Goal: Task Accomplishment & Management: Manage account settings

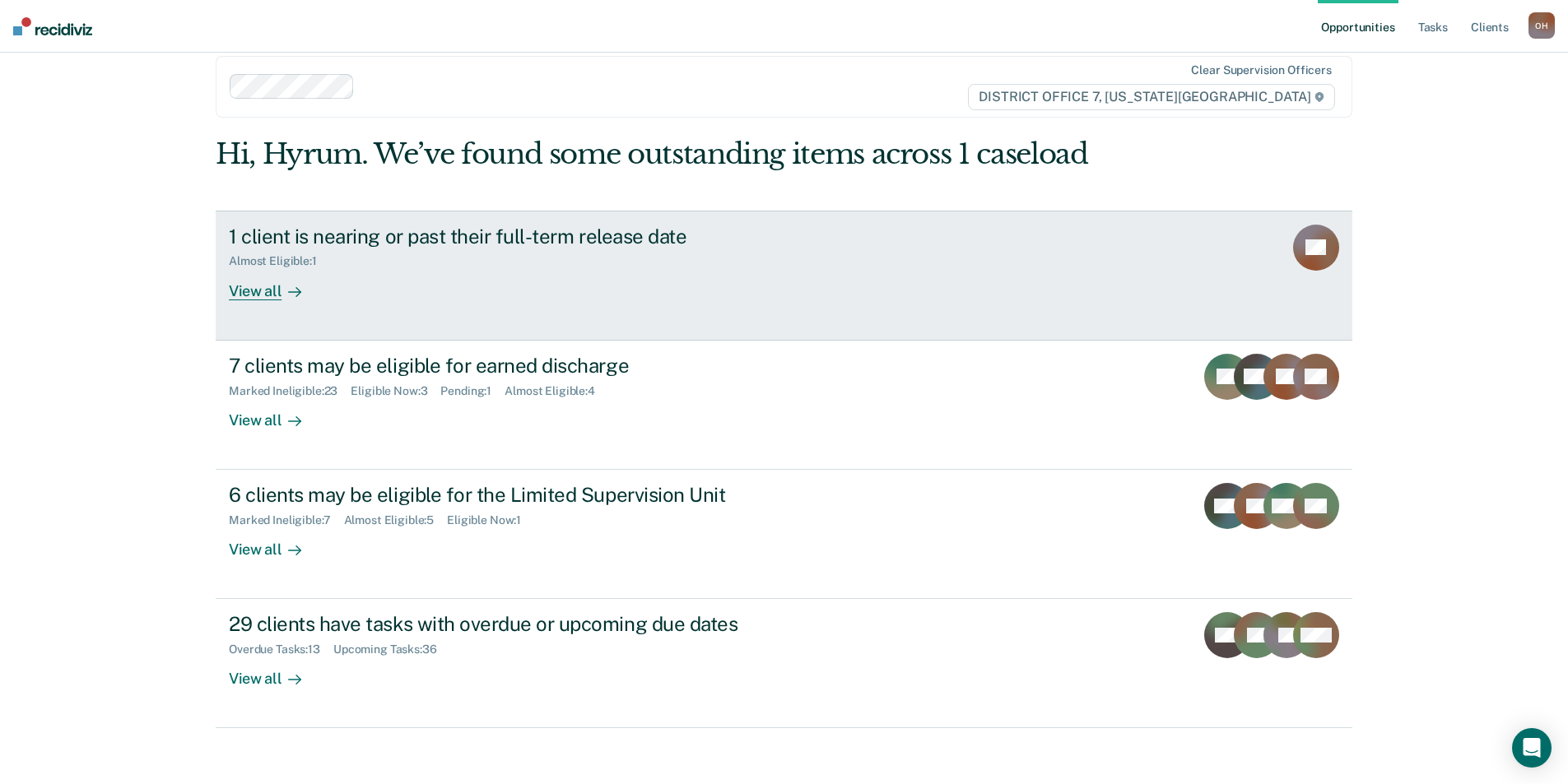
scroll to position [33, 0]
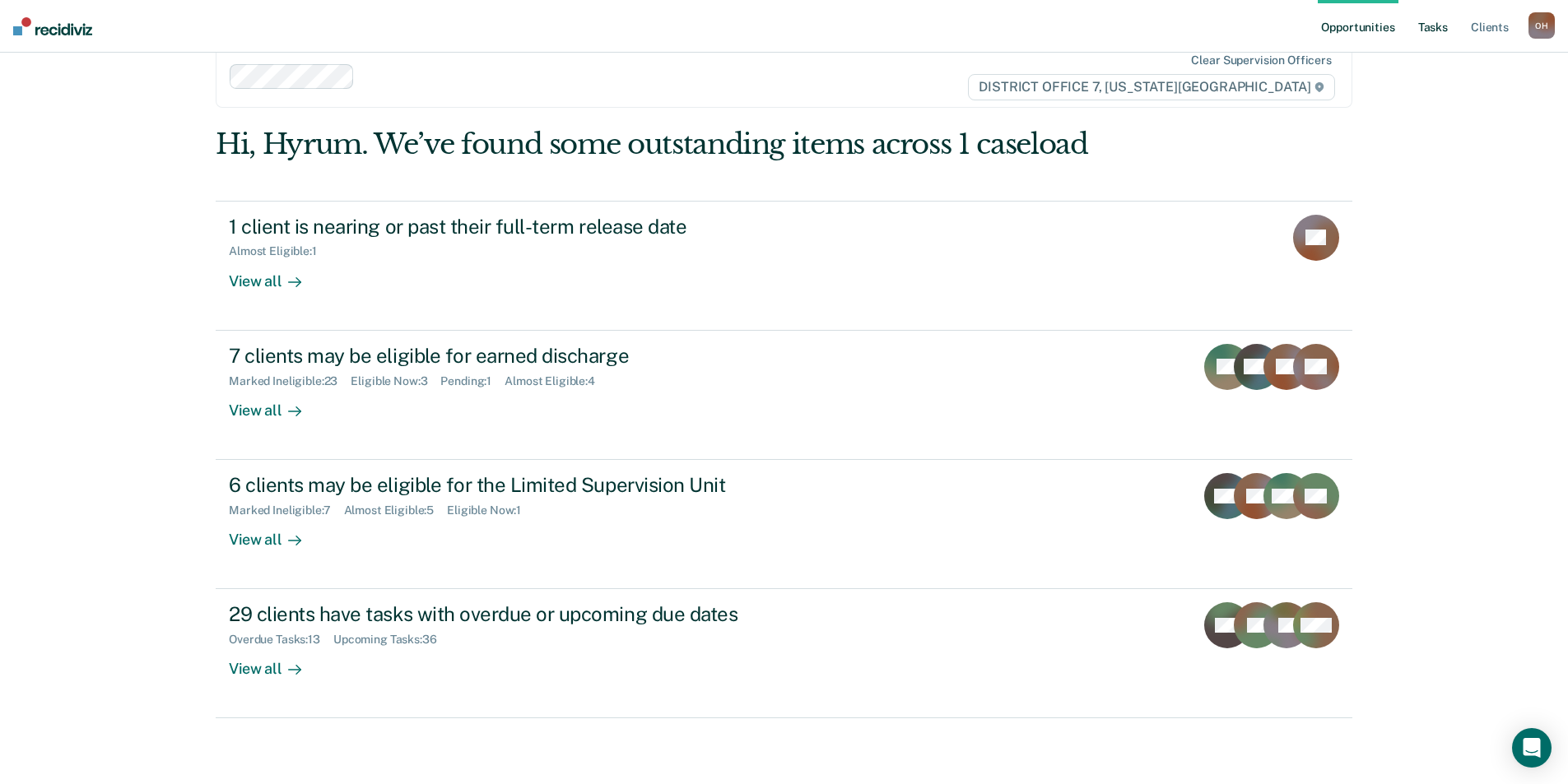
click at [1425, 15] on link "Tasks" at bounding box center [1433, 26] width 36 height 53
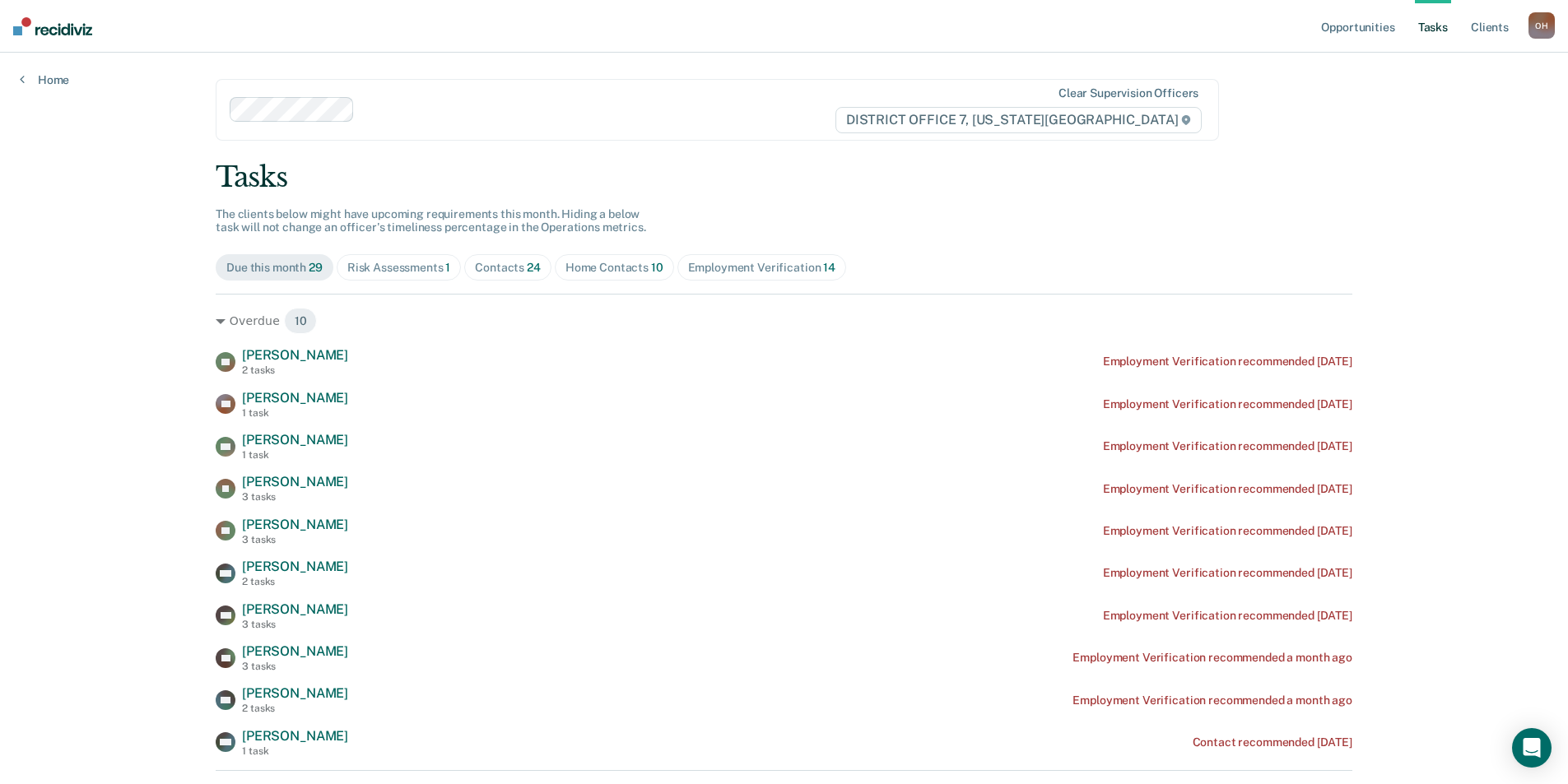
click at [410, 257] on span "Risk Assessments 1" at bounding box center [399, 266] width 125 height 26
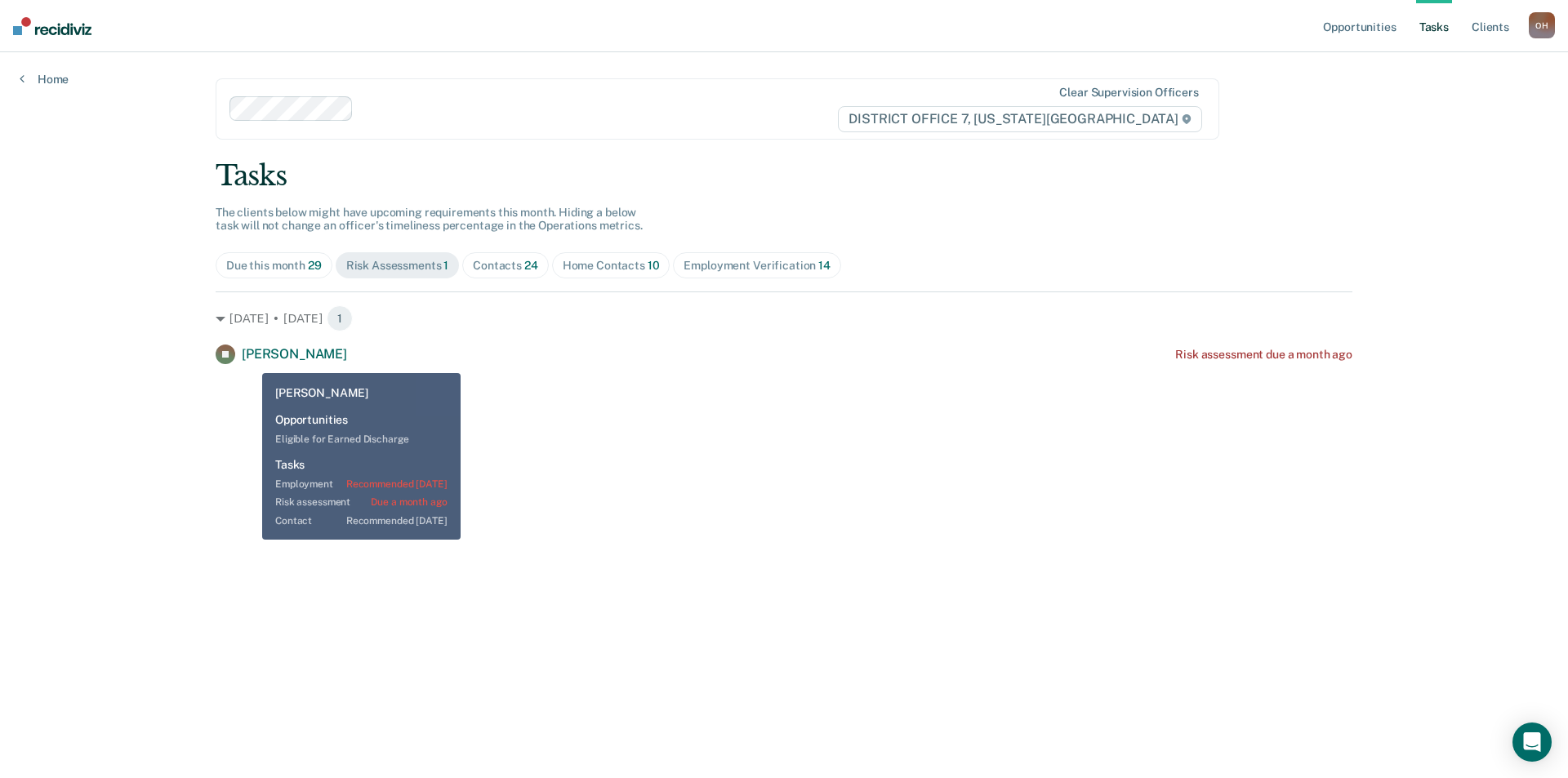
click at [250, 361] on span "[PERSON_NAME]" at bounding box center [294, 353] width 106 height 15
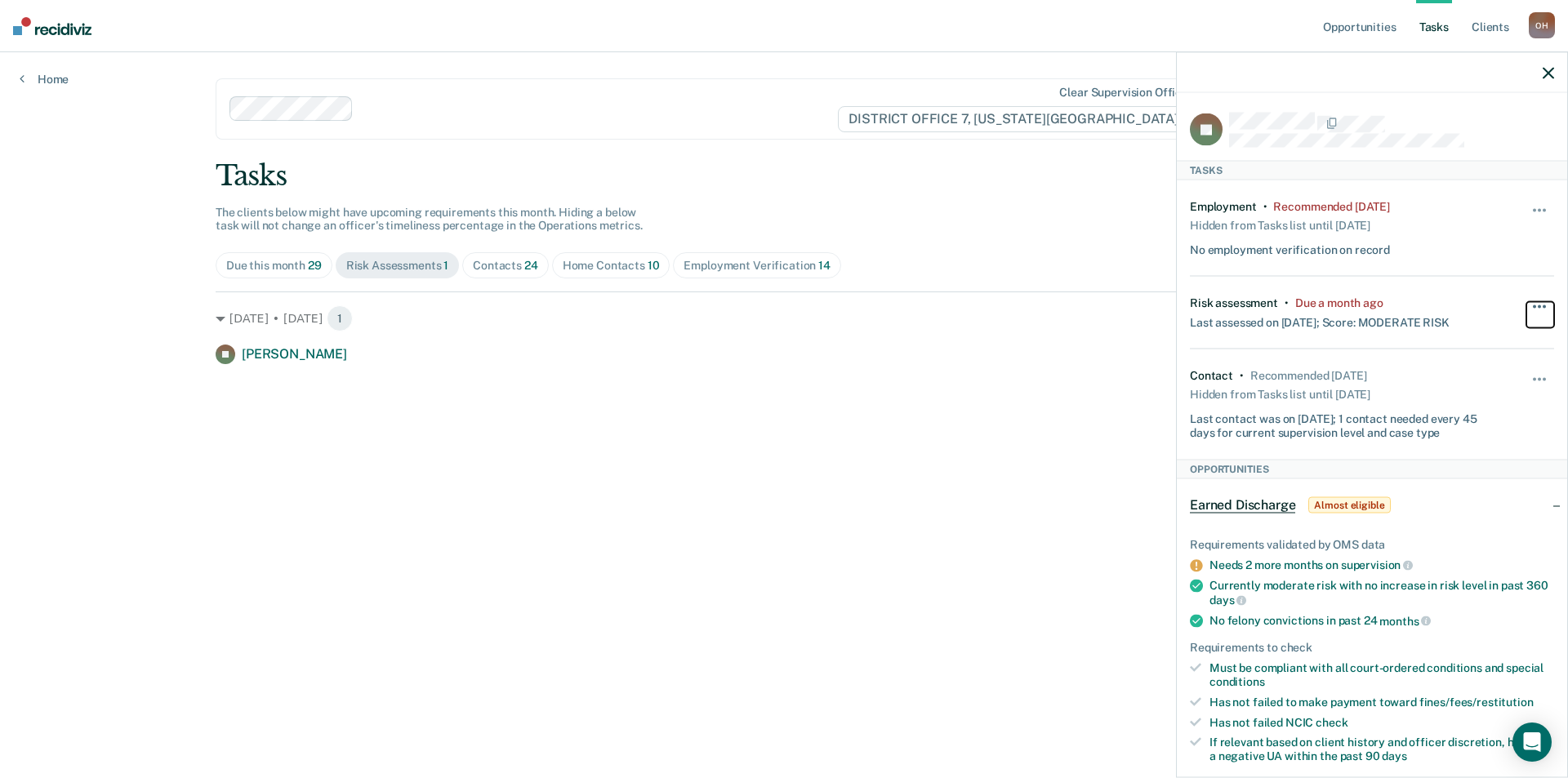
click at [1538, 305] on span "button" at bounding box center [1540, 306] width 4 height 4
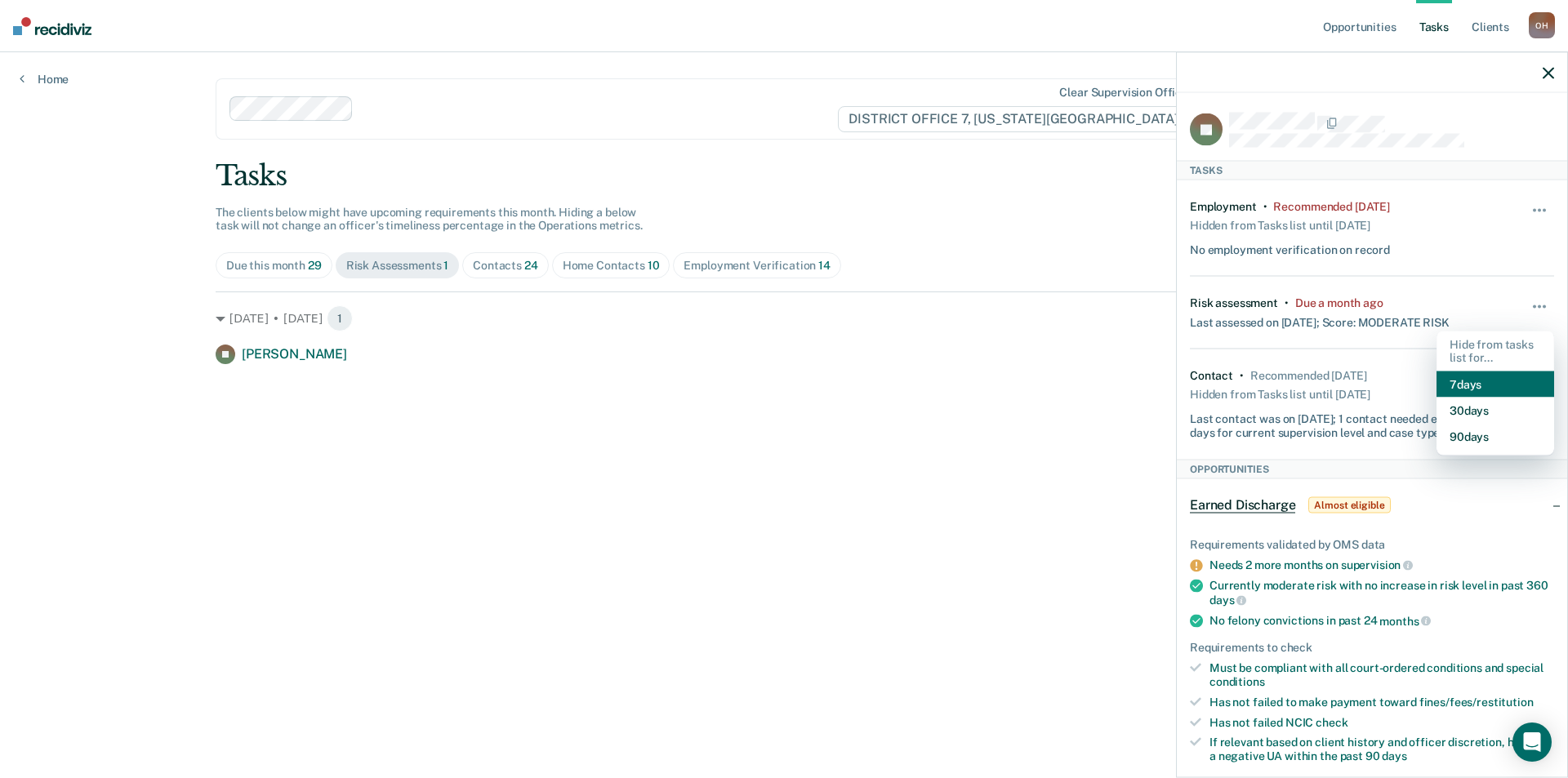
click at [1447, 384] on button "7 days" at bounding box center [1495, 384] width 118 height 26
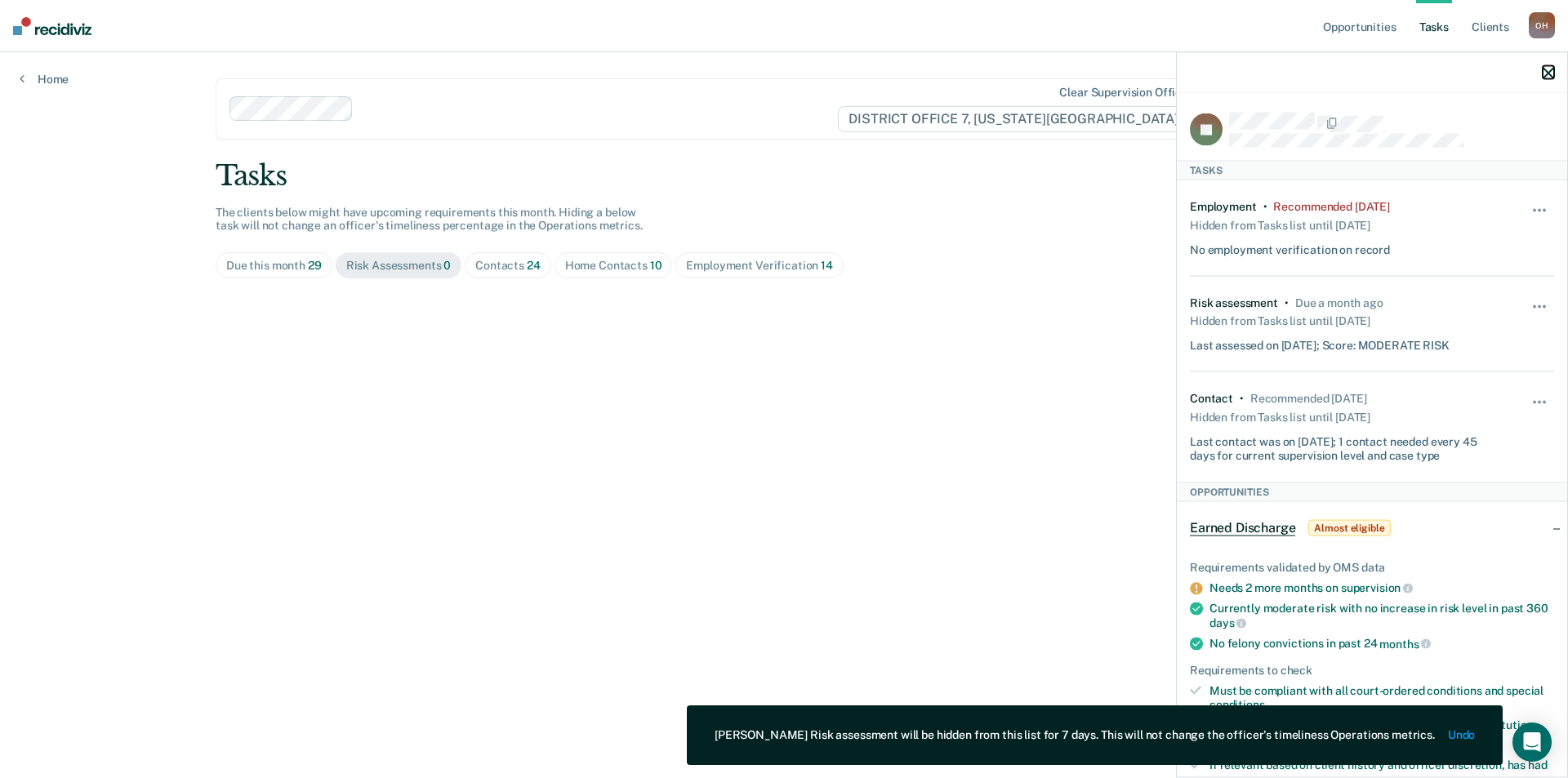
click at [1551, 68] on icon "button" at bounding box center [1548, 72] width 12 height 12
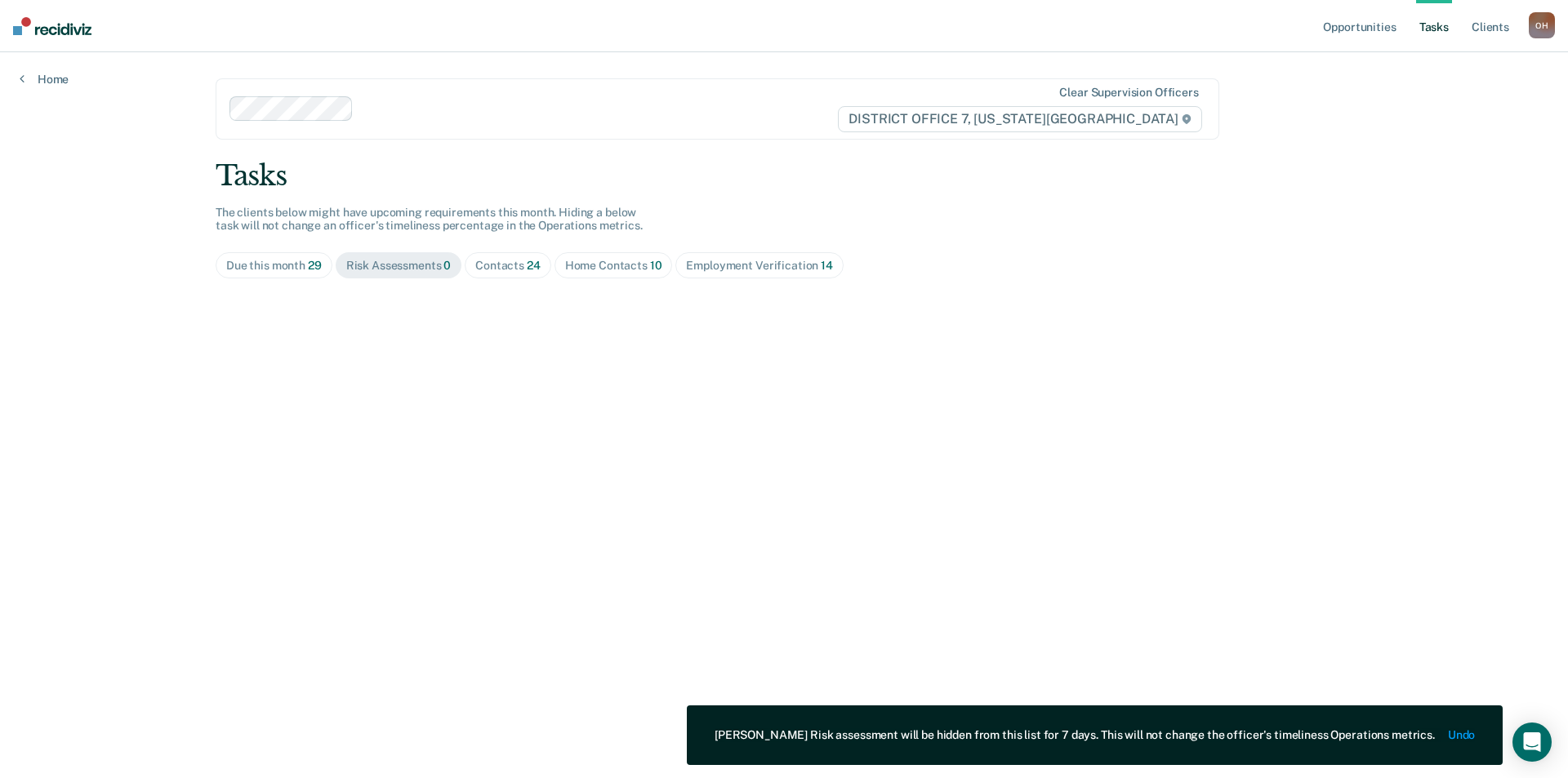
click at [536, 255] on span "Contacts 24" at bounding box center [508, 264] width 87 height 26
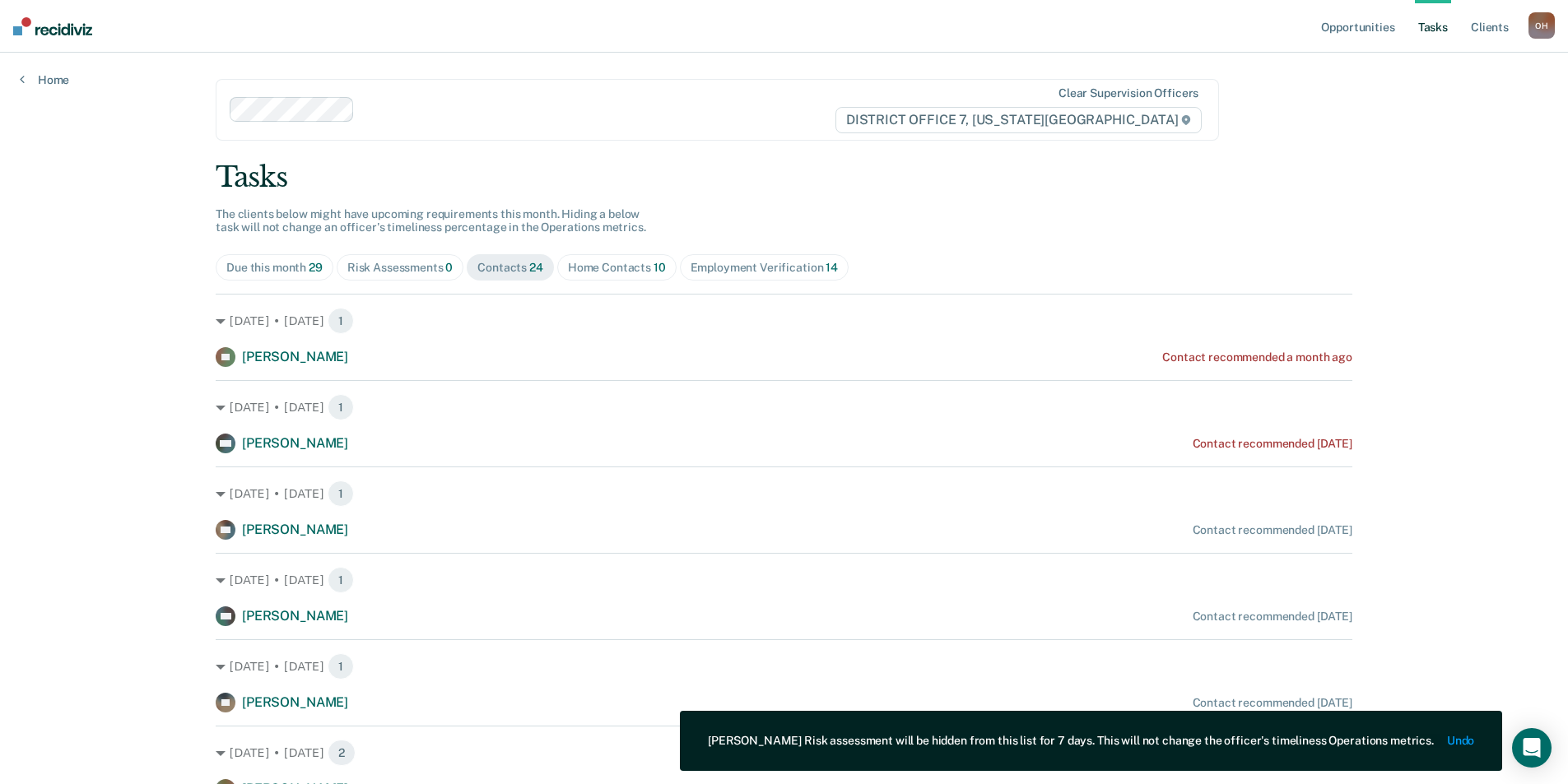
scroll to position [164, 0]
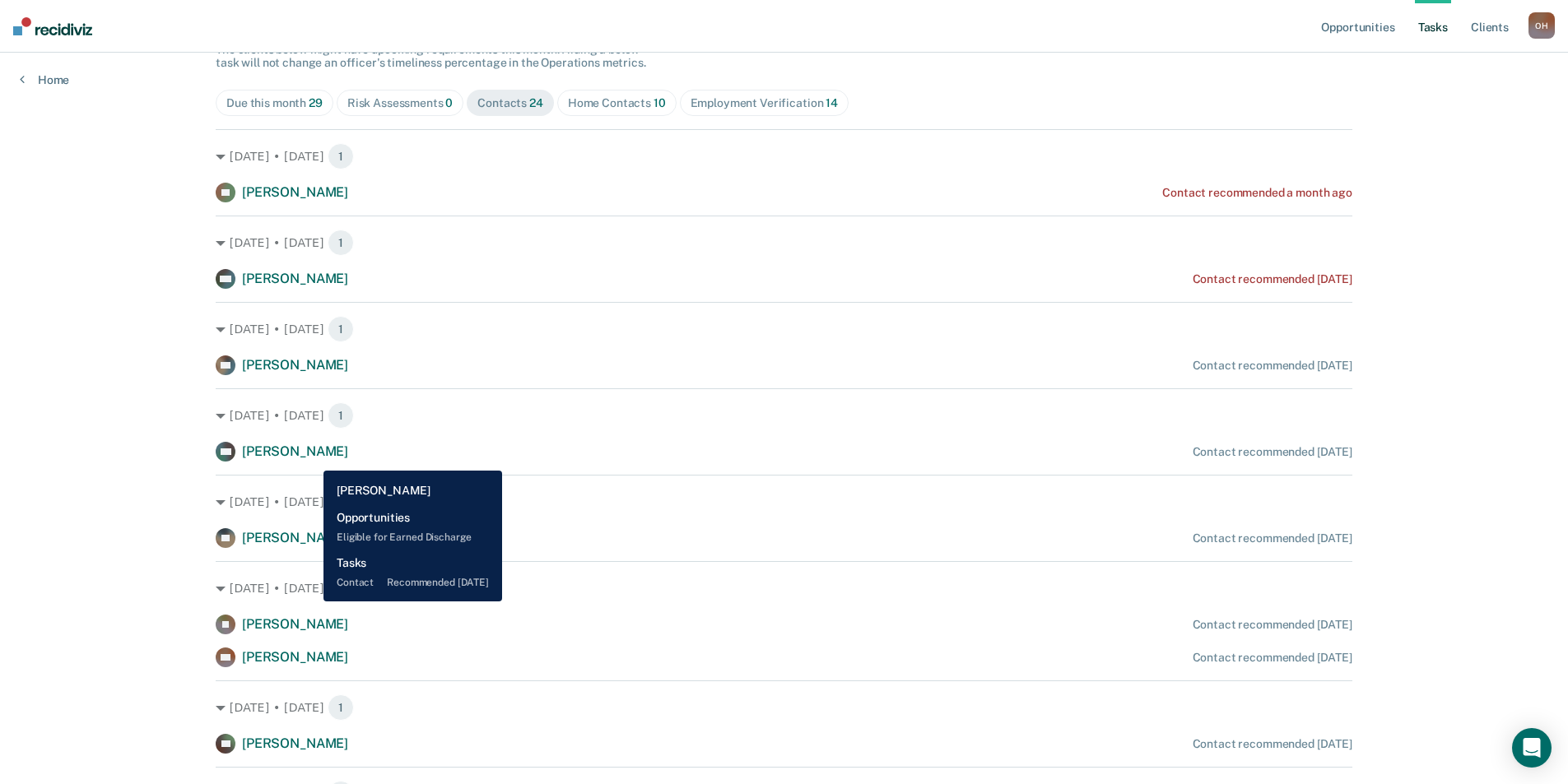
click at [311, 459] on span "[PERSON_NAME]" at bounding box center [295, 451] width 106 height 15
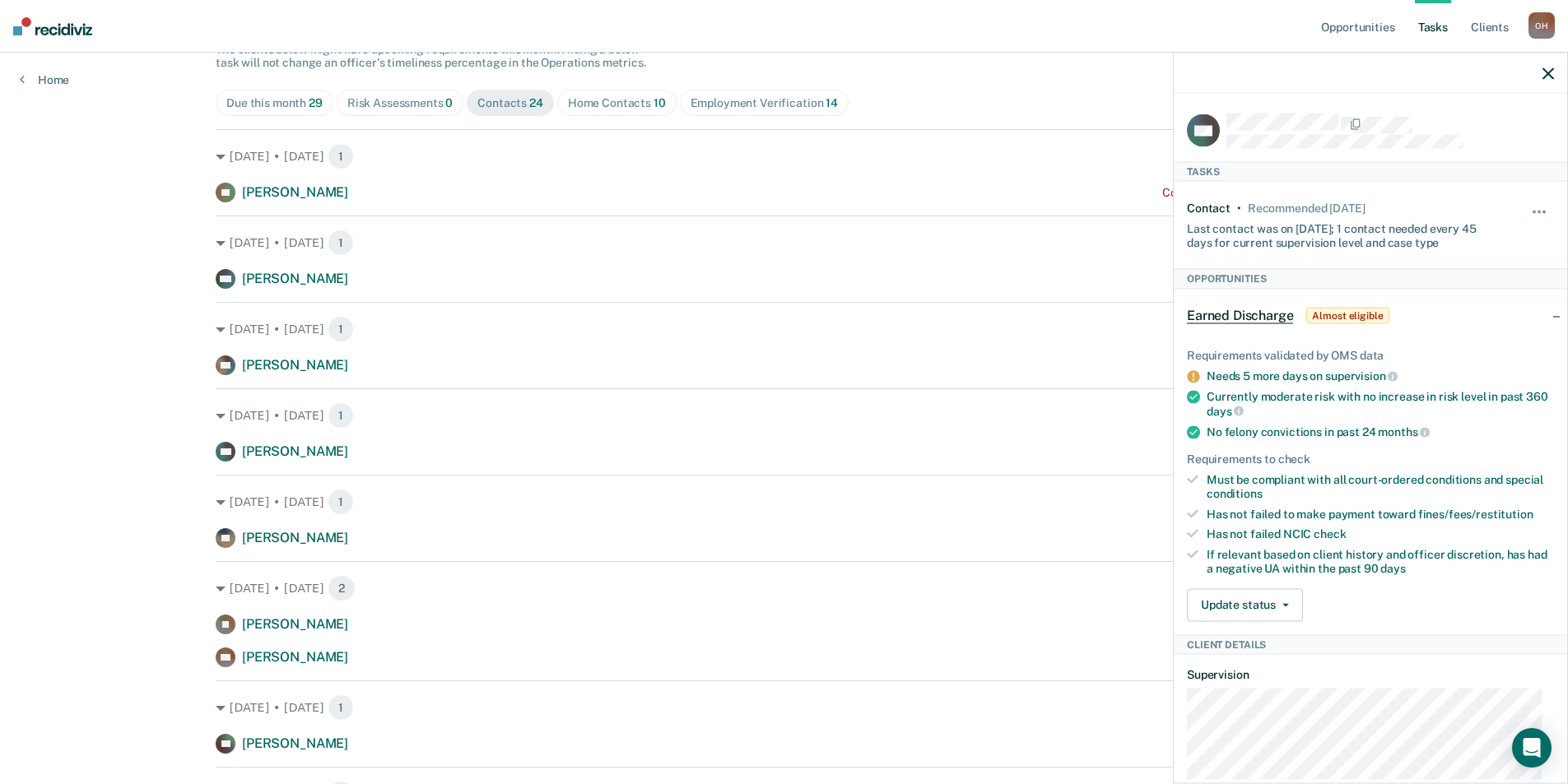
click at [1534, 202] on div "Hide from tasks list for... 7 days 30 days 90 days" at bounding box center [1539, 224] width 28 height 47
click at [1526, 201] on div "Hide from tasks list for... 7 days 30 days 90 days" at bounding box center [1539, 224] width 28 height 47
click at [1526, 211] on button "button" at bounding box center [1539, 219] width 28 height 26
click at [1464, 291] on button "7 days" at bounding box center [1495, 290] width 119 height 26
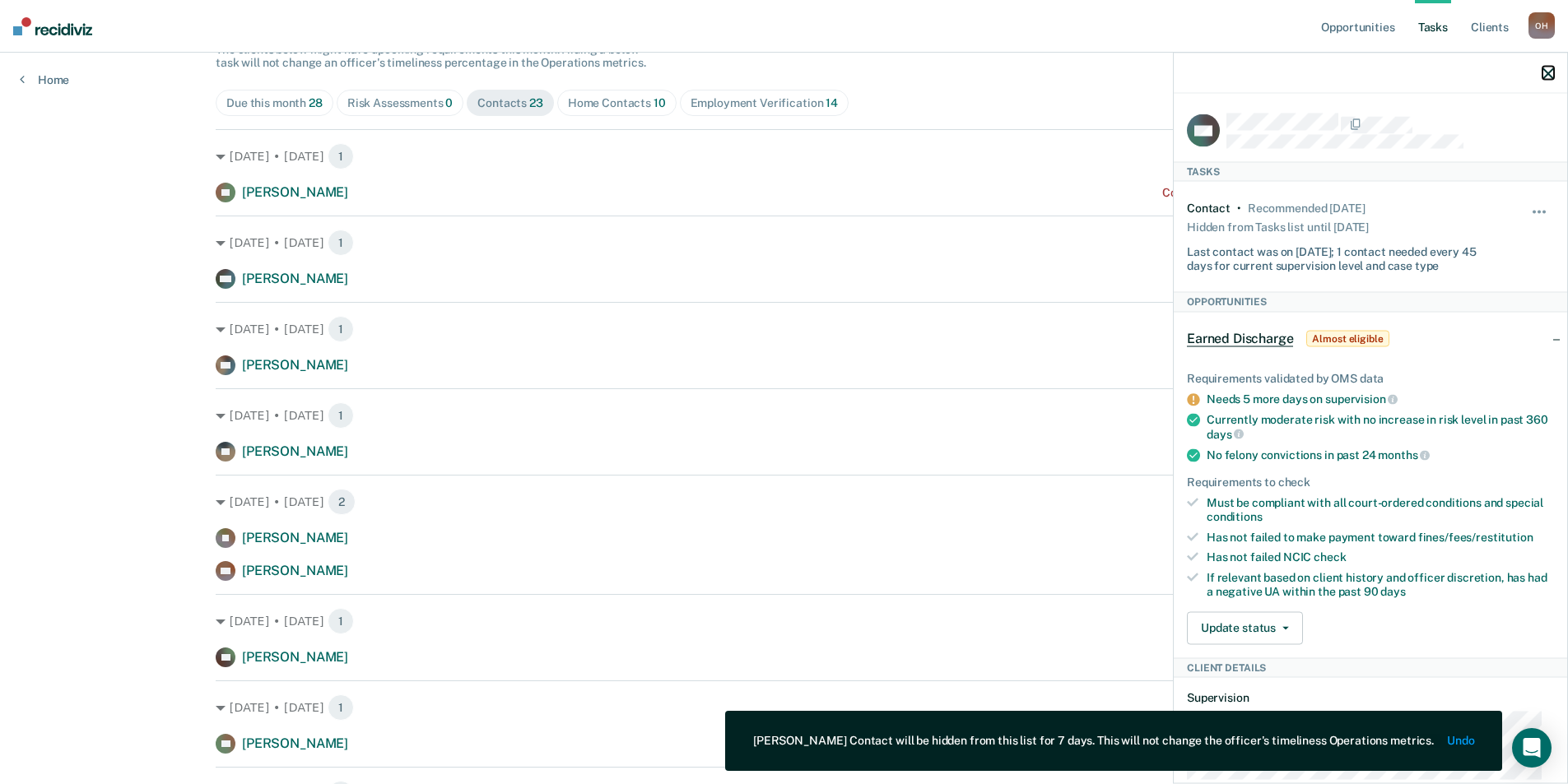
click at [1550, 73] on icon "button" at bounding box center [1547, 72] width 12 height 12
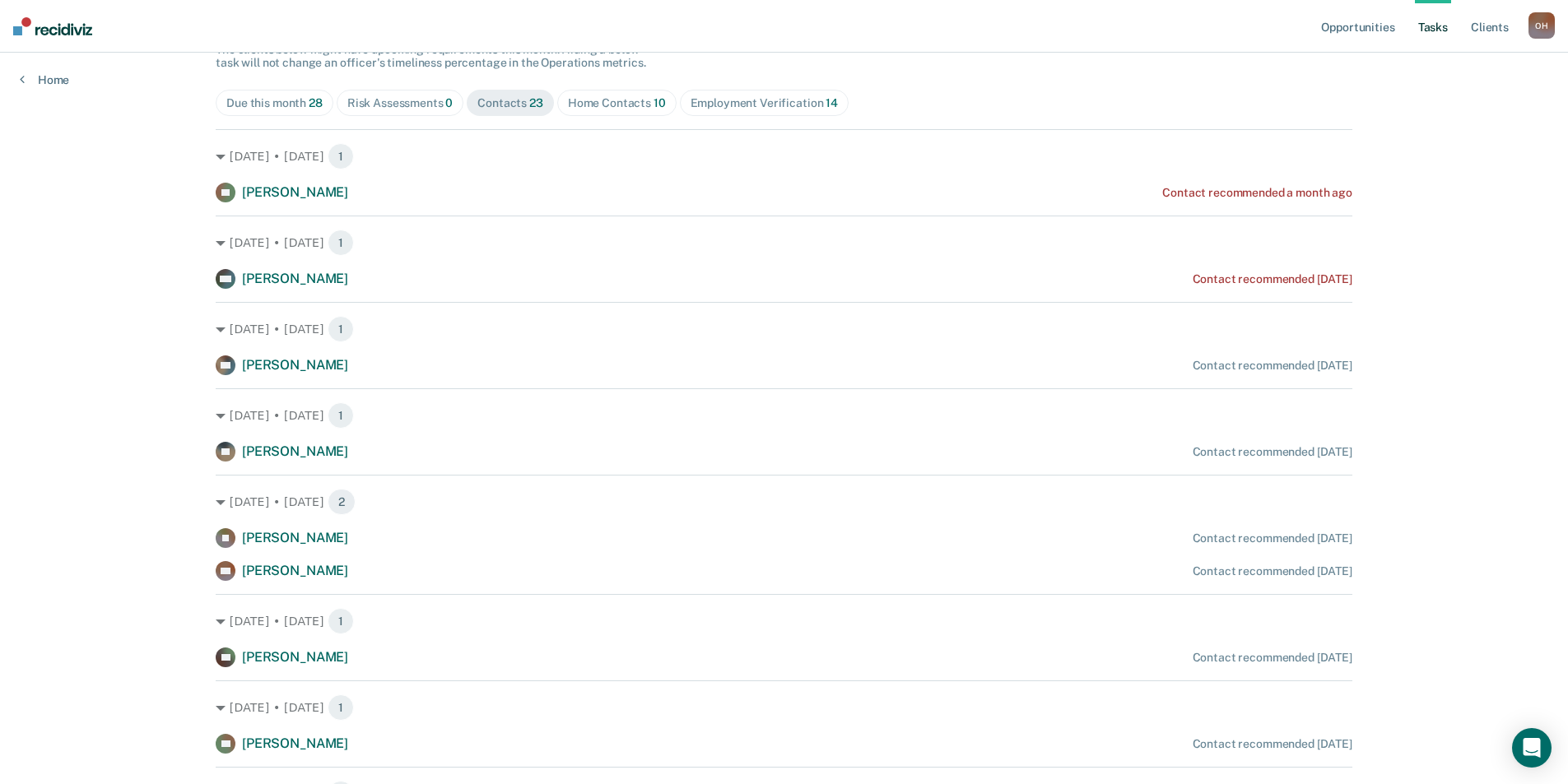
click at [593, 104] on div "Home Contacts 10" at bounding box center [617, 104] width 98 height 14
